Goal: Check status: Check status

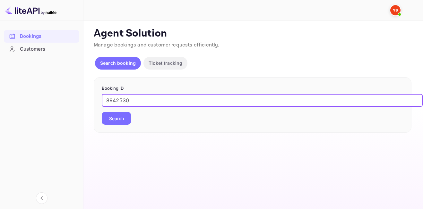
type input "8942530"
click at [116, 119] on button "Search" at bounding box center [116, 118] width 29 height 13
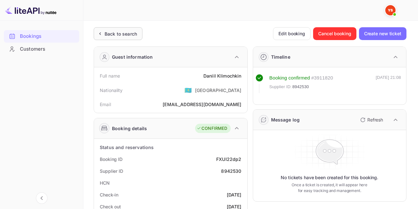
click at [123, 33] on div "Back to search" at bounding box center [121, 33] width 32 height 7
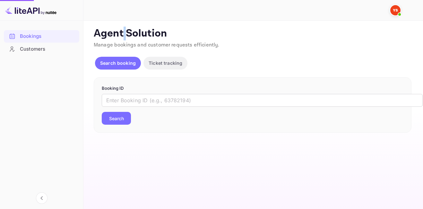
click at [123, 33] on p "Agent Solution" at bounding box center [253, 33] width 318 height 13
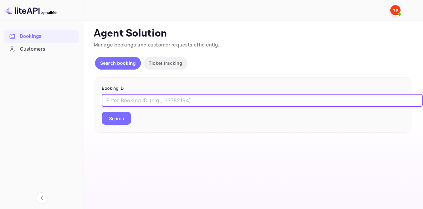
click at [211, 98] on input "text" at bounding box center [262, 100] width 321 height 13
paste input "8788470"
type input "8788470"
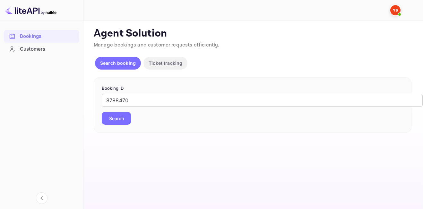
click at [118, 115] on button "Search" at bounding box center [116, 118] width 29 height 13
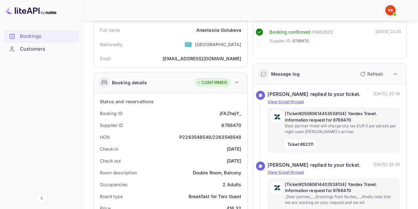
scroll to position [42, 0]
